Goal: Task Accomplishment & Management: Use online tool/utility

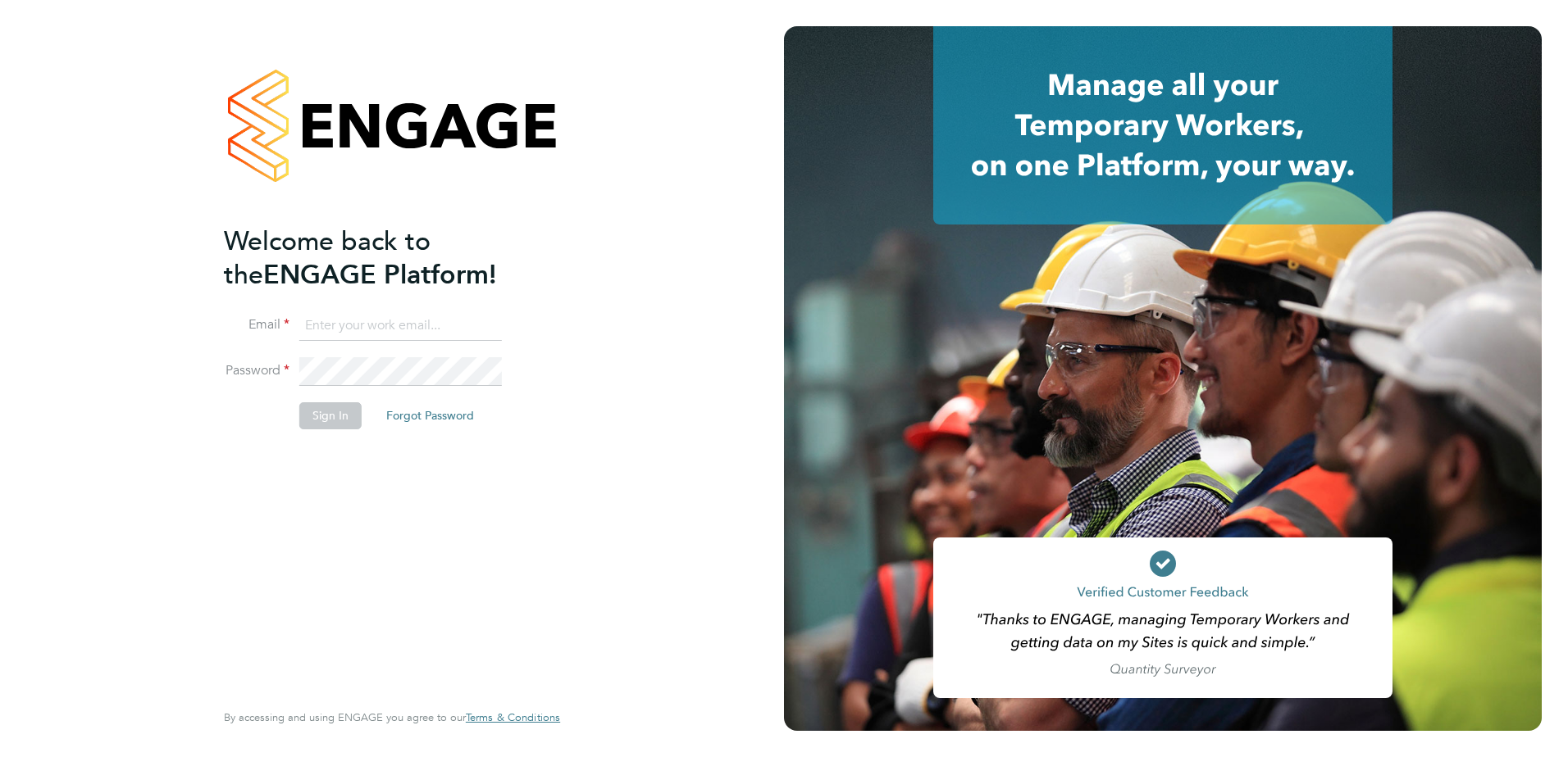
click at [417, 332] on input at bounding box center [401, 326] width 202 height 30
type input "[PERSON_NAME][EMAIL_ADDRESS][PERSON_NAME][DOMAIN_NAME]"
click at [338, 418] on button "Sign In" at bounding box center [330, 416] width 62 height 27
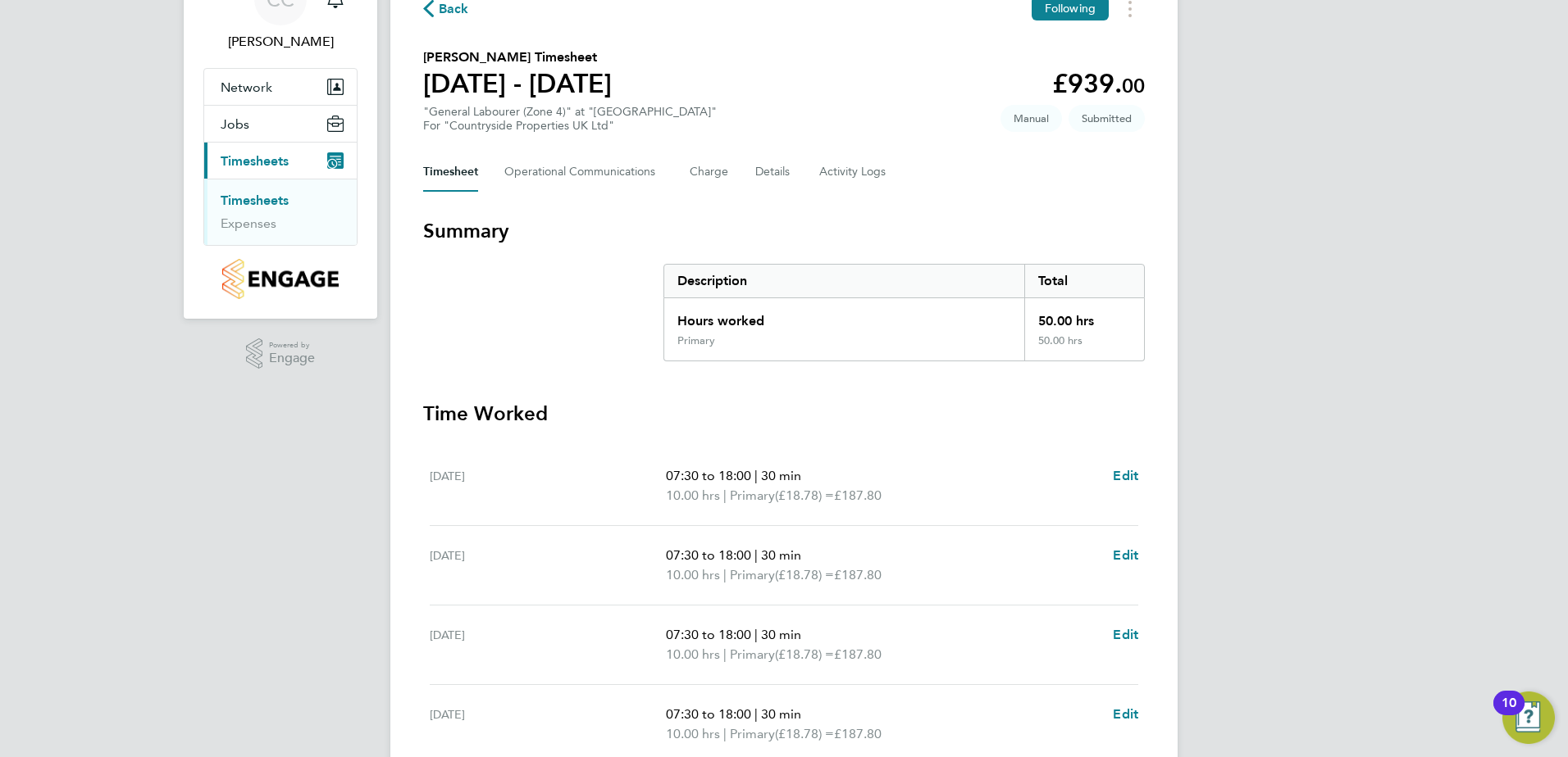
scroll to position [320, 0]
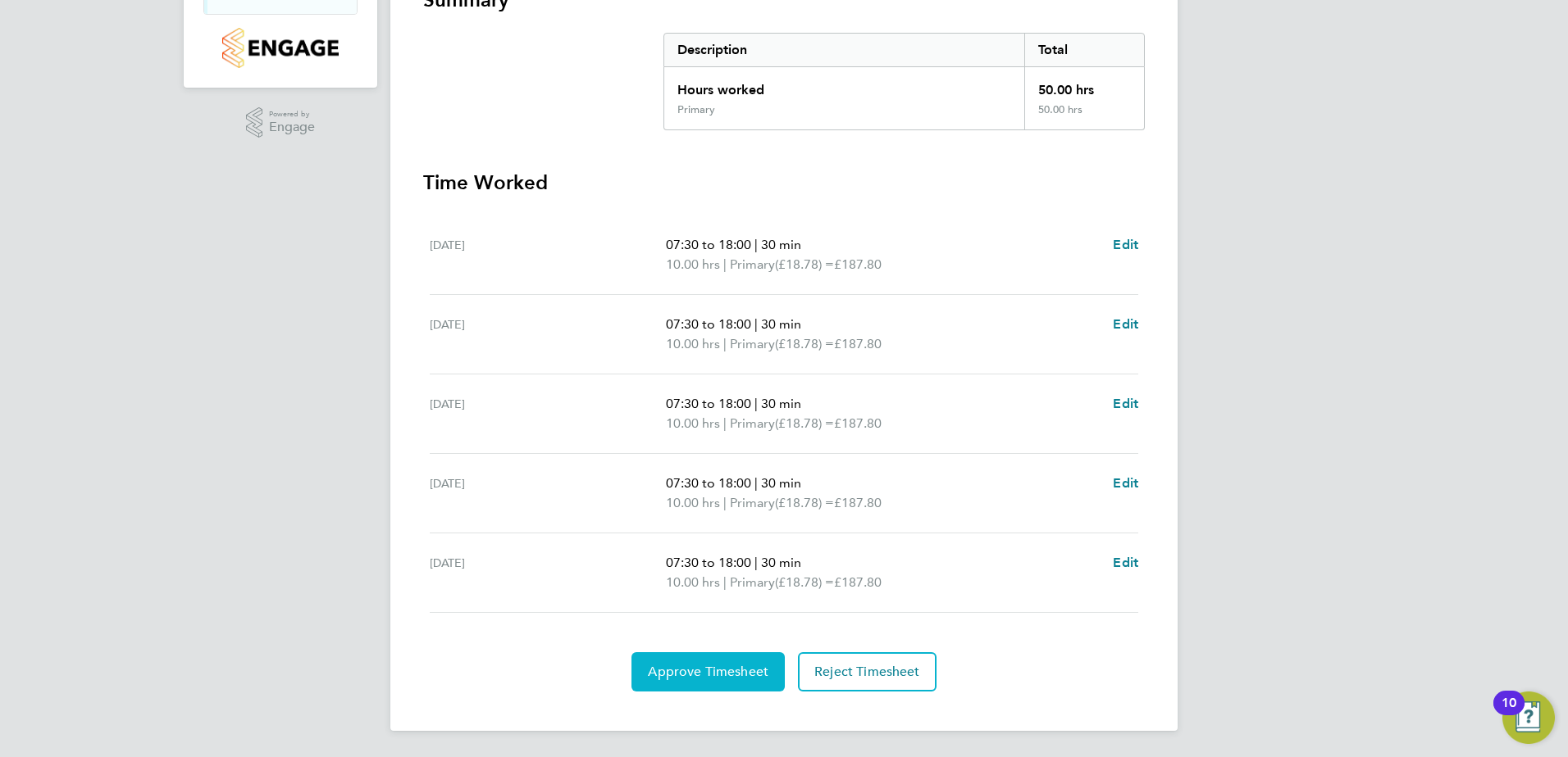
click at [712, 676] on span "Approve Timesheet" at bounding box center [708, 671] width 120 height 16
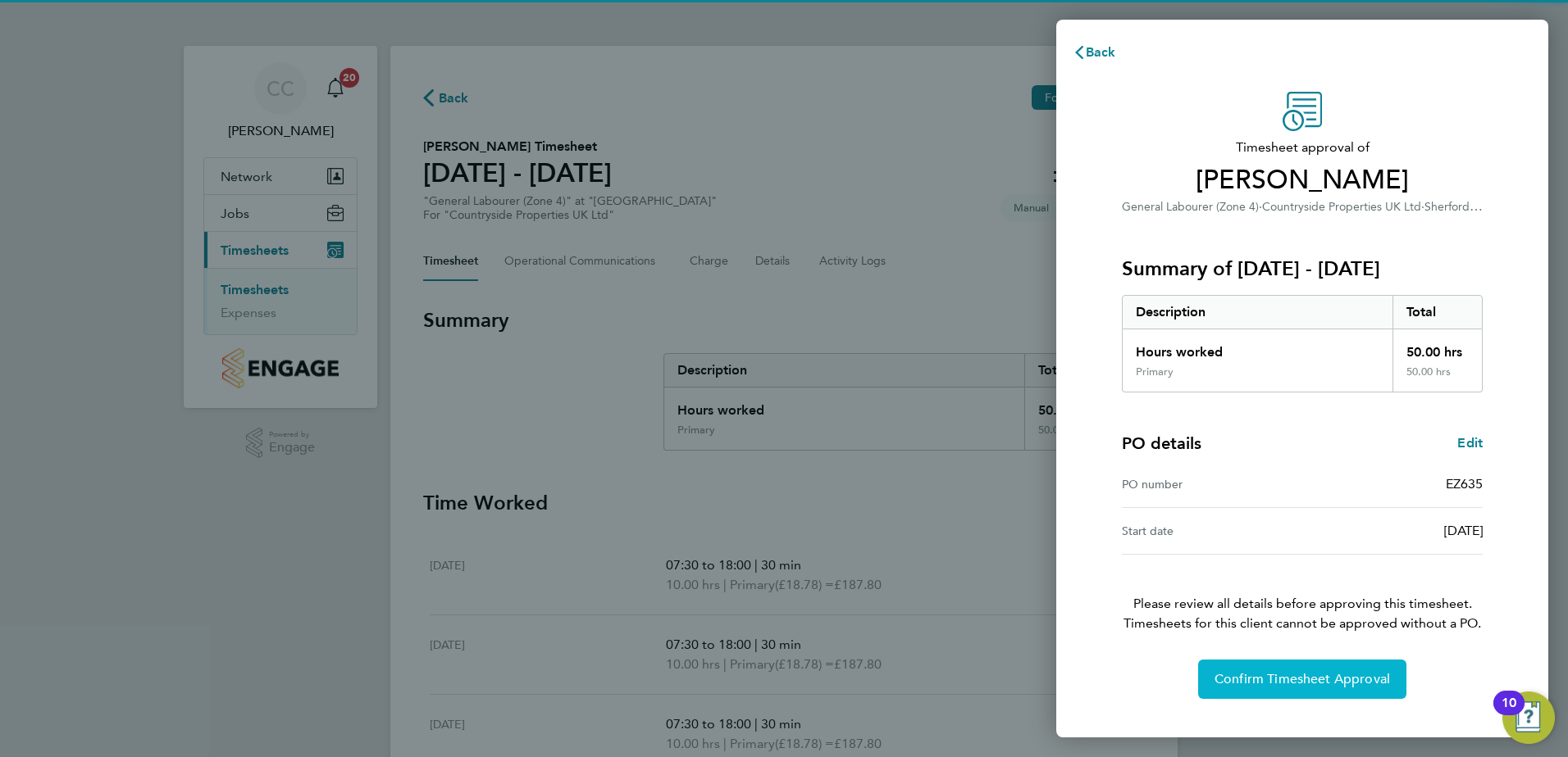
click at [1292, 687] on button "Confirm Timesheet Approval" at bounding box center [1302, 679] width 208 height 39
